Goal: Task Accomplishment & Management: Manage account settings

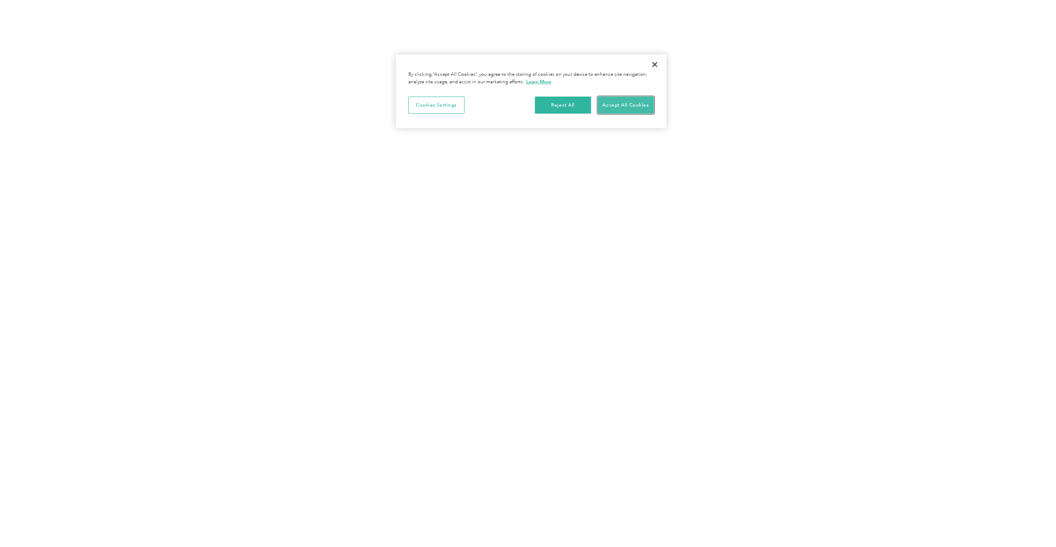
click at [615, 107] on button "Accept All Cookies" at bounding box center [626, 105] width 56 height 17
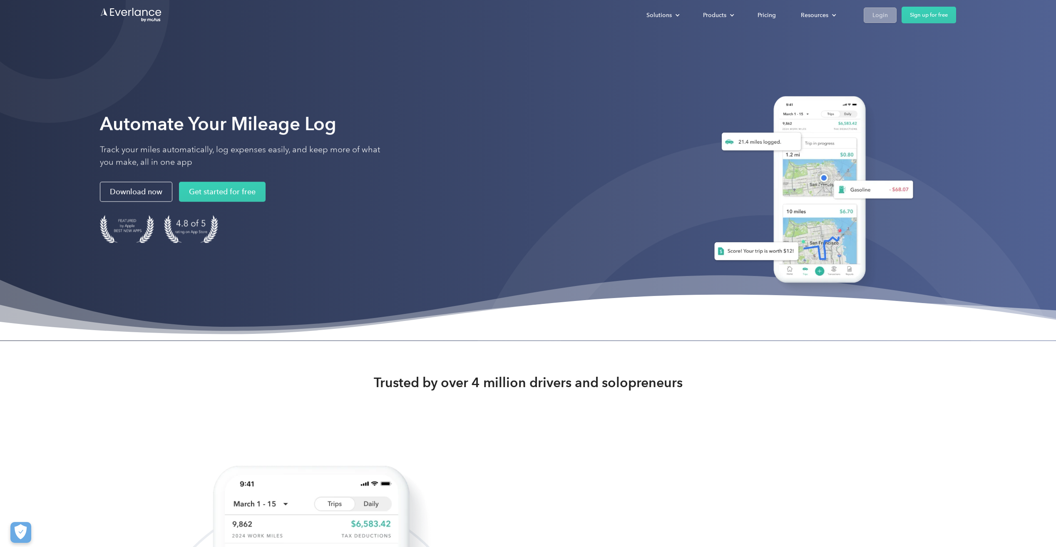
click at [882, 14] on div "Login" at bounding box center [880, 15] width 15 height 10
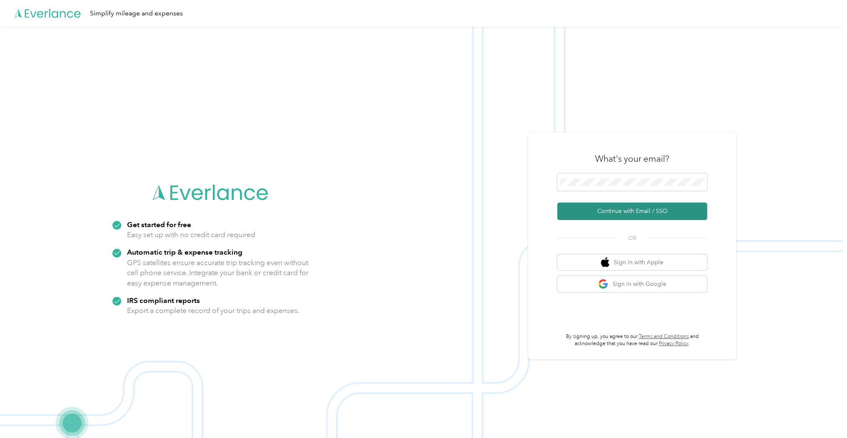
click at [596, 212] on button "Continue with Email / SSO" at bounding box center [632, 210] width 150 height 17
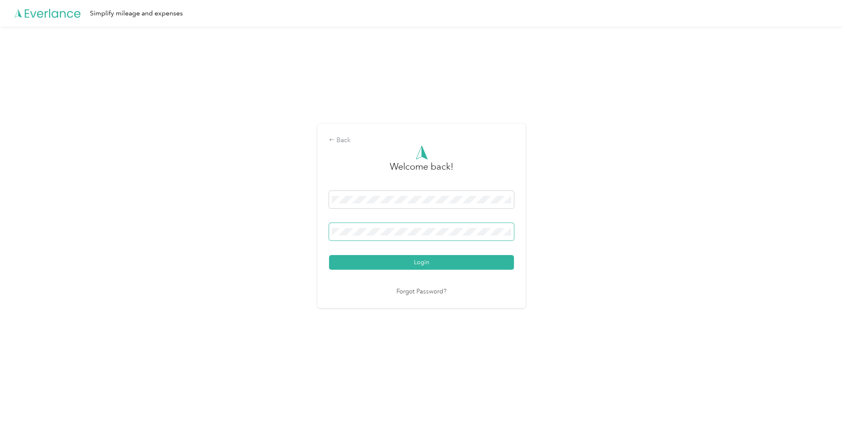
click at [329, 255] on button "Login" at bounding box center [421, 262] width 185 height 15
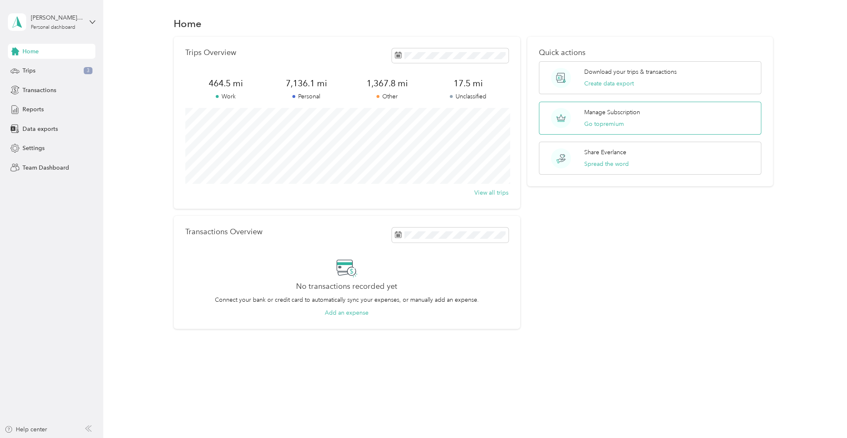
click at [613, 113] on p "Manage Subscription" at bounding box center [612, 112] width 56 height 9
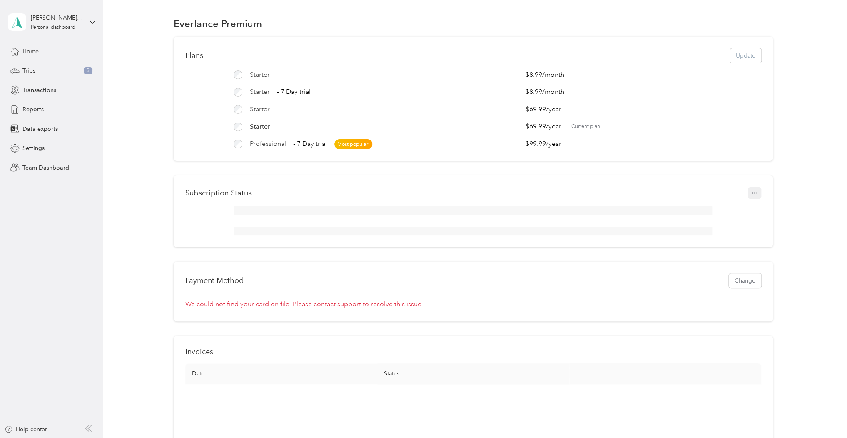
click at [757, 198] on button "button" at bounding box center [754, 193] width 13 height 12
click at [765, 212] on span "Set to cancel" at bounding box center [779, 211] width 34 height 9
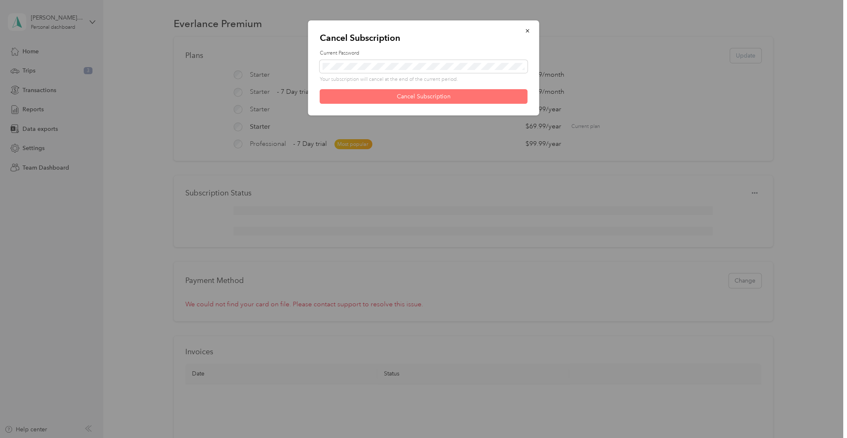
click at [431, 97] on button "Cancel Subscription" at bounding box center [424, 96] width 208 height 15
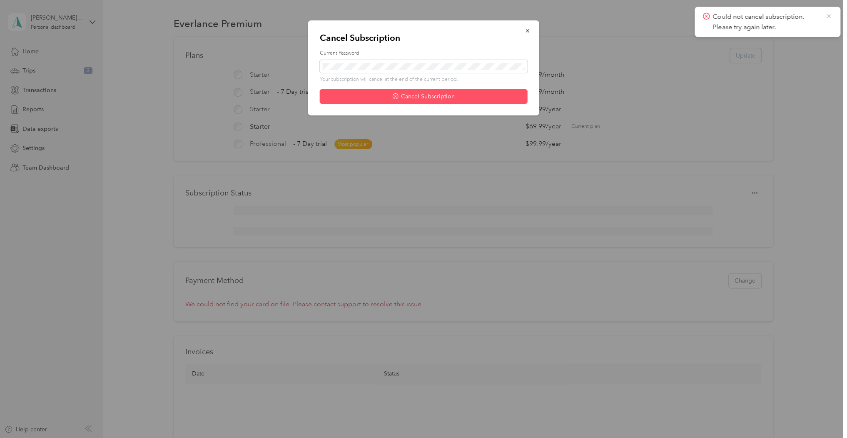
click at [829, 17] on icon at bounding box center [828, 15] width 7 height 7
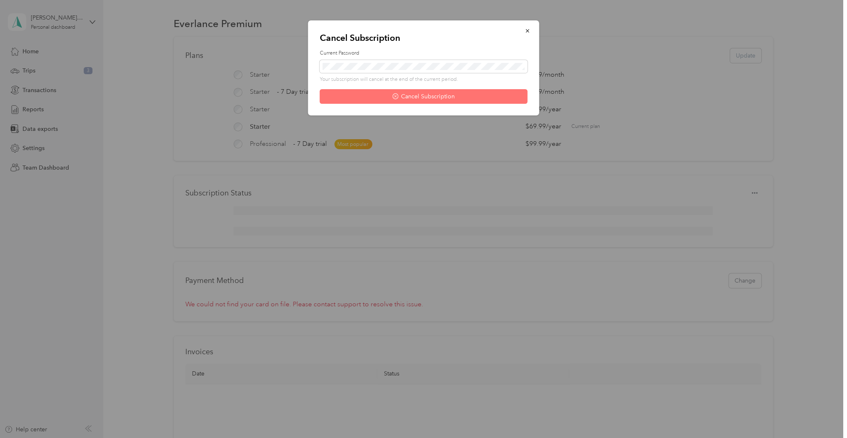
click at [428, 95] on button "Cancel Subscription" at bounding box center [424, 96] width 208 height 15
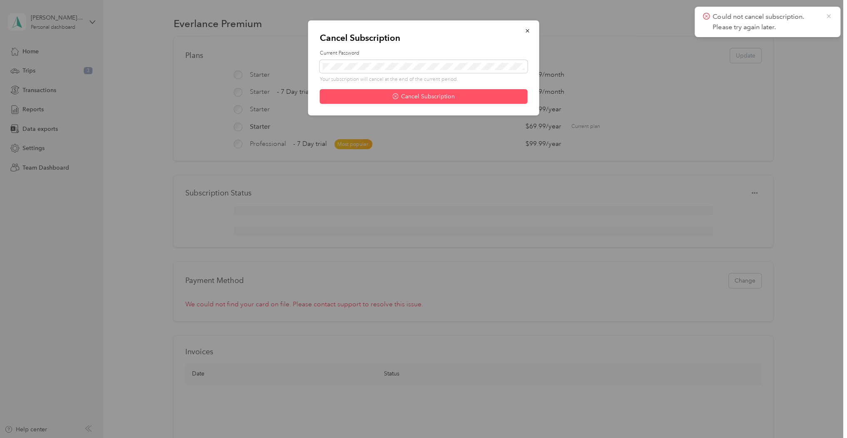
click at [828, 15] on icon at bounding box center [829, 16] width 4 height 4
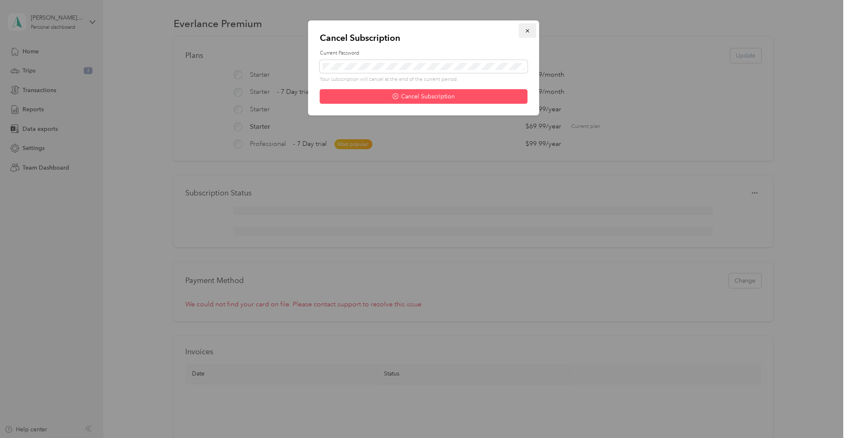
click at [527, 31] on icon "button" at bounding box center [526, 30] width 3 height 3
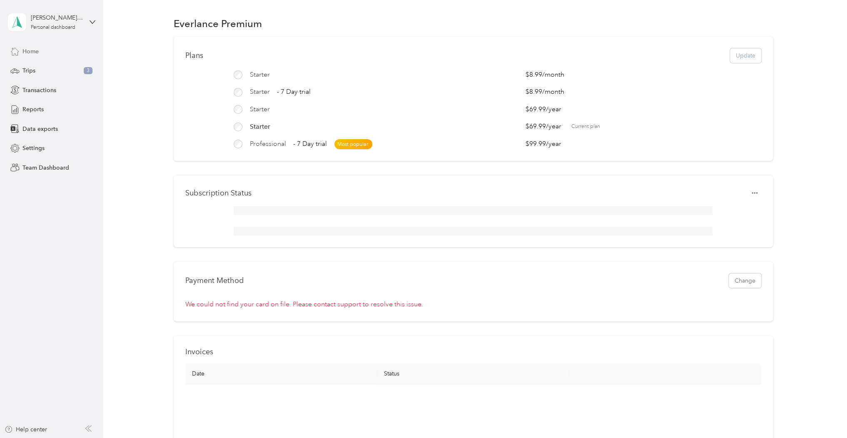
click at [30, 50] on span "Home" at bounding box center [30, 51] width 16 height 9
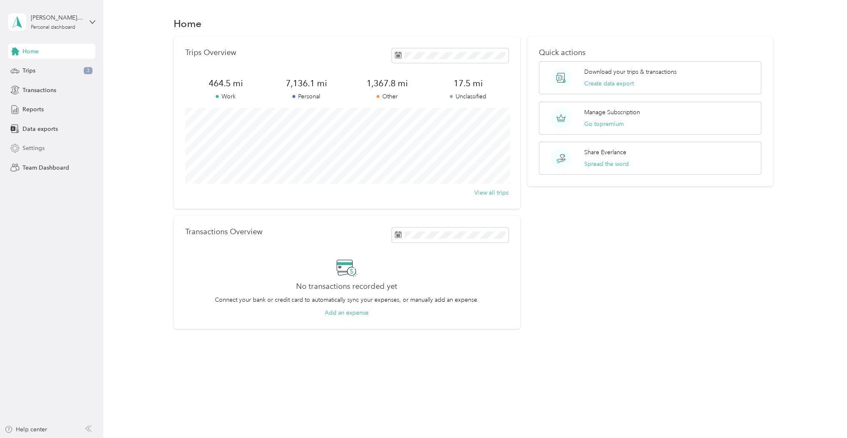
click at [38, 151] on span "Settings" at bounding box center [33, 148] width 22 height 9
click at [618, 117] on div "Manage Subscription Go to premium" at bounding box center [612, 118] width 56 height 20
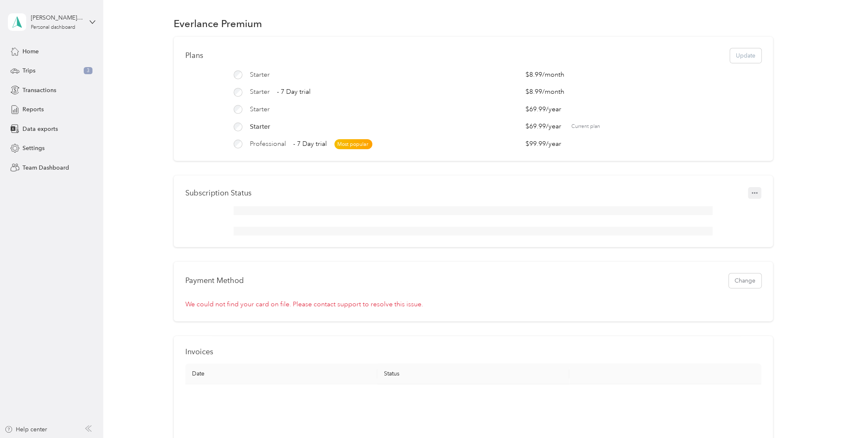
click at [753, 196] on icon "button" at bounding box center [755, 193] width 6 height 6
click at [765, 212] on span "Set to cancel" at bounding box center [779, 211] width 34 height 9
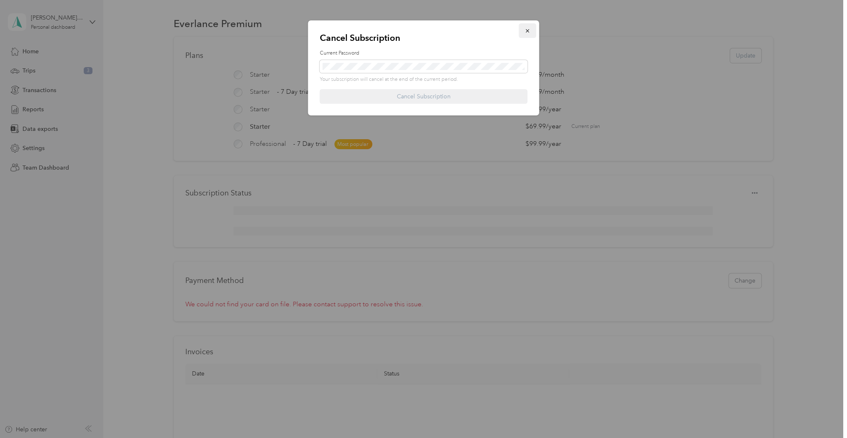
click at [528, 29] on icon "button" at bounding box center [528, 31] width 6 height 6
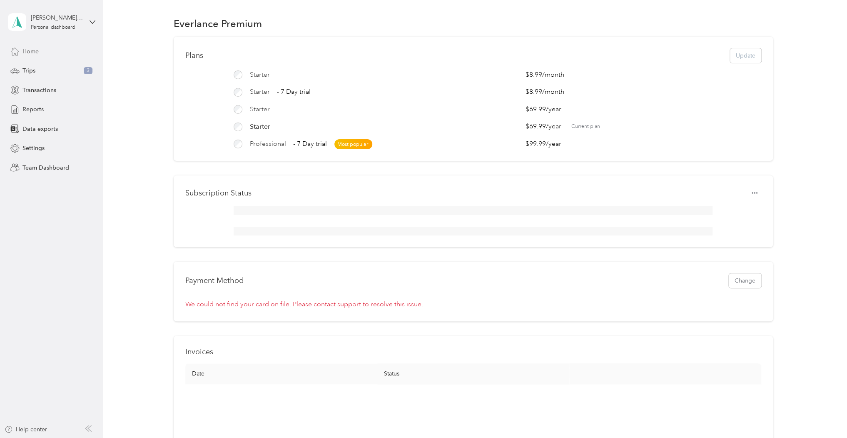
click at [33, 54] on span "Home" at bounding box center [30, 51] width 16 height 9
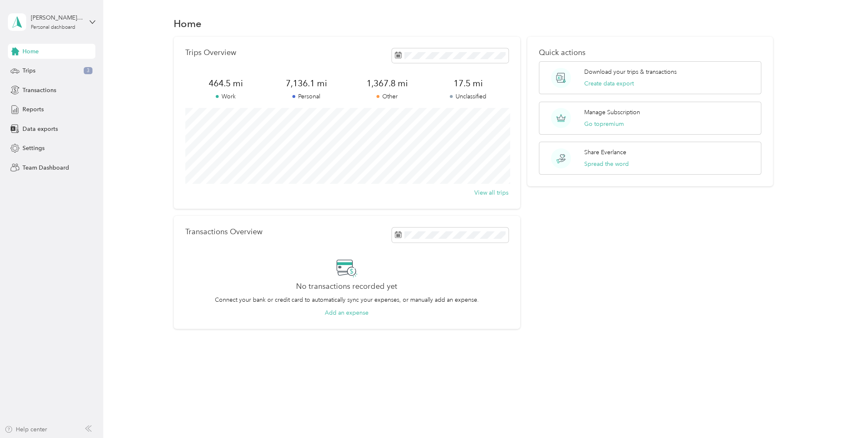
click at [38, 430] on div "Help center" at bounding box center [26, 429] width 42 height 9
click at [33, 149] on span "Settings" at bounding box center [33, 148] width 22 height 9
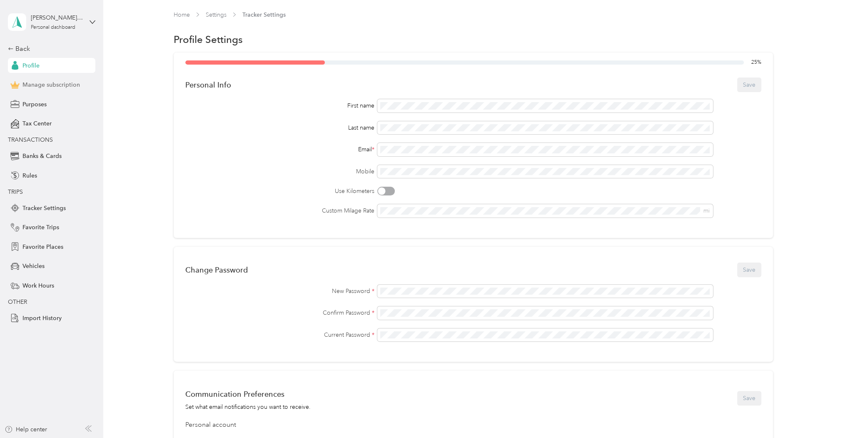
click at [55, 87] on span "Manage subscription" at bounding box center [50, 84] width 57 height 9
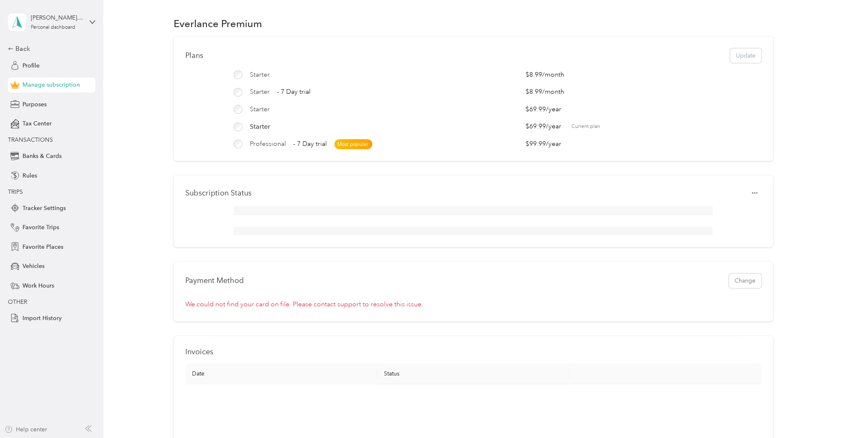
click at [38, 429] on div "Help center" at bounding box center [26, 429] width 42 height 9
click at [23, 48] on div "Back" at bounding box center [49, 49] width 83 height 10
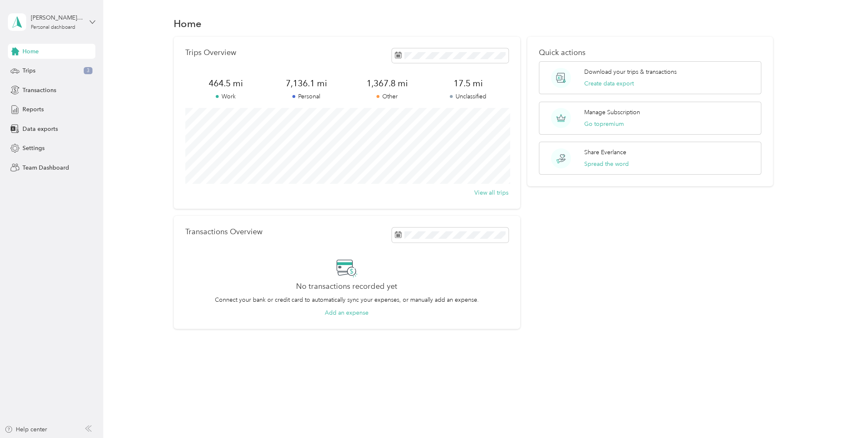
click at [93, 22] on icon at bounding box center [92, 21] width 5 height 3
click at [39, 68] on div "Log out" at bounding box center [31, 68] width 32 height 9
